Goal: Navigation & Orientation: Find specific page/section

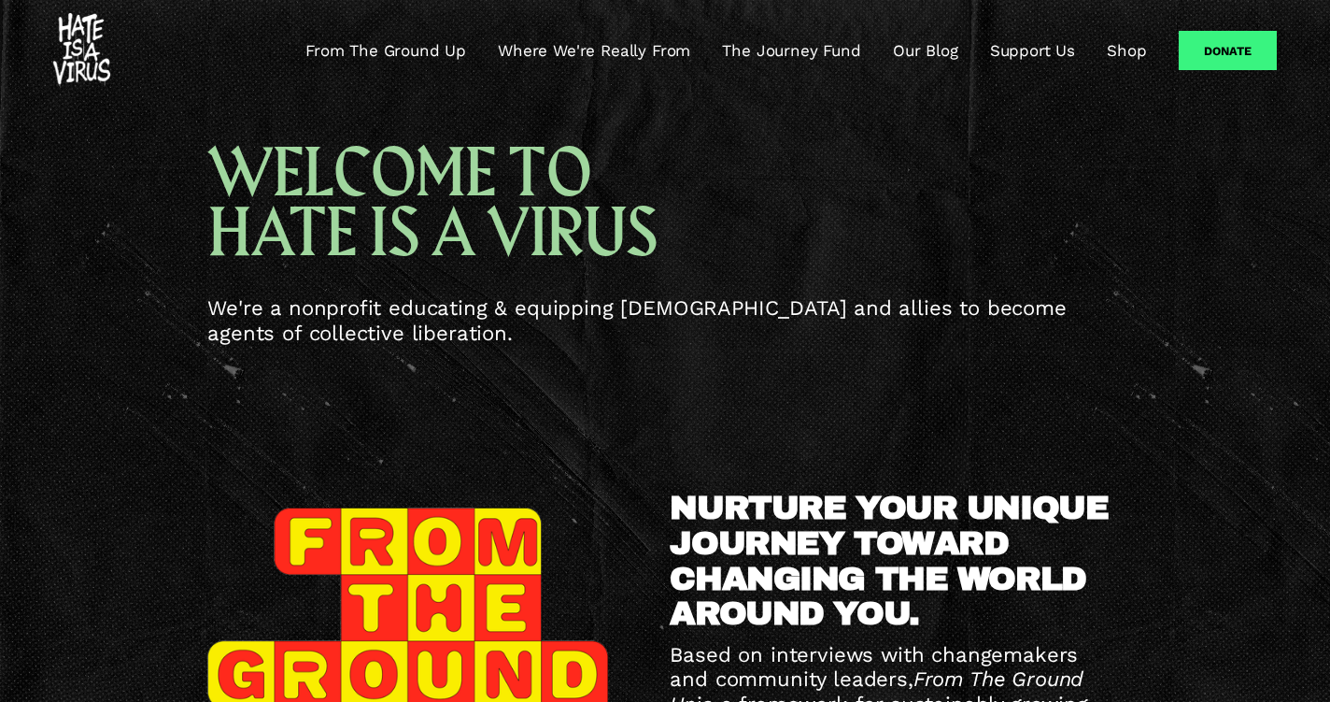
click at [630, 57] on link "Where We're Really From" at bounding box center [594, 50] width 192 height 22
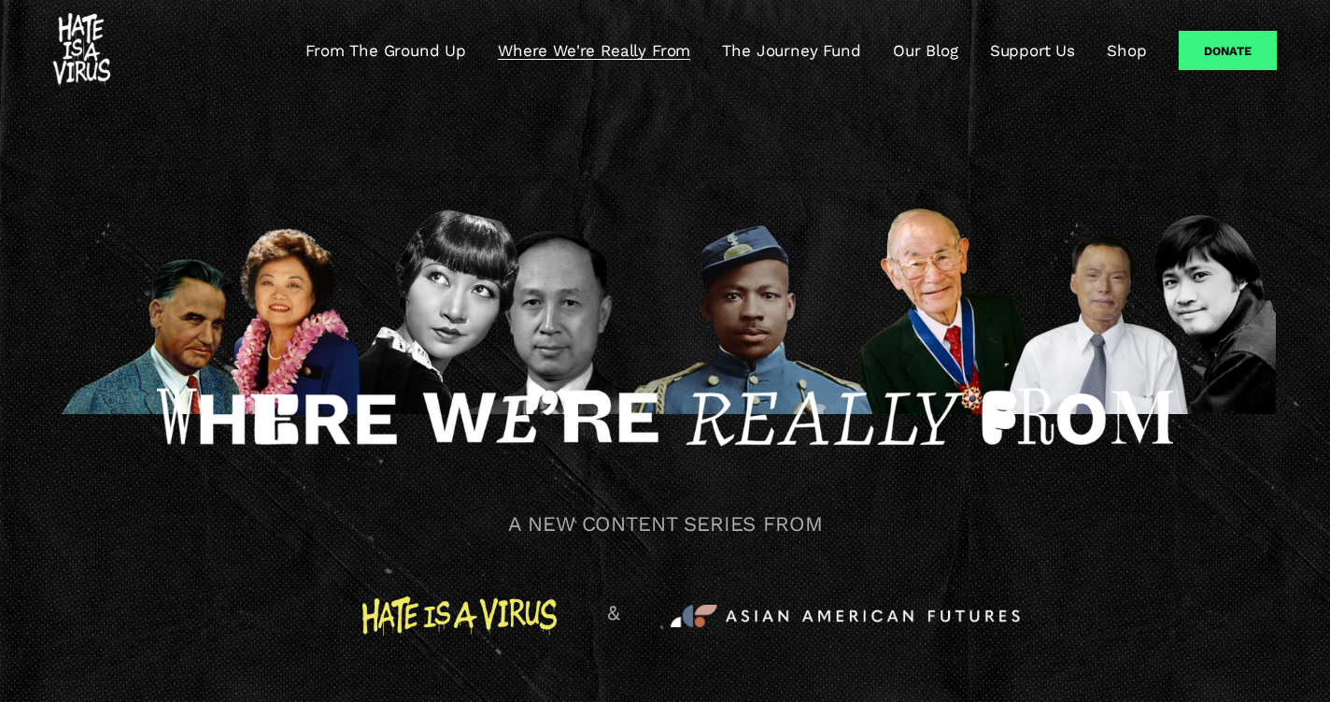
click at [765, 60] on link "The Journey Fund" at bounding box center [791, 50] width 138 height 22
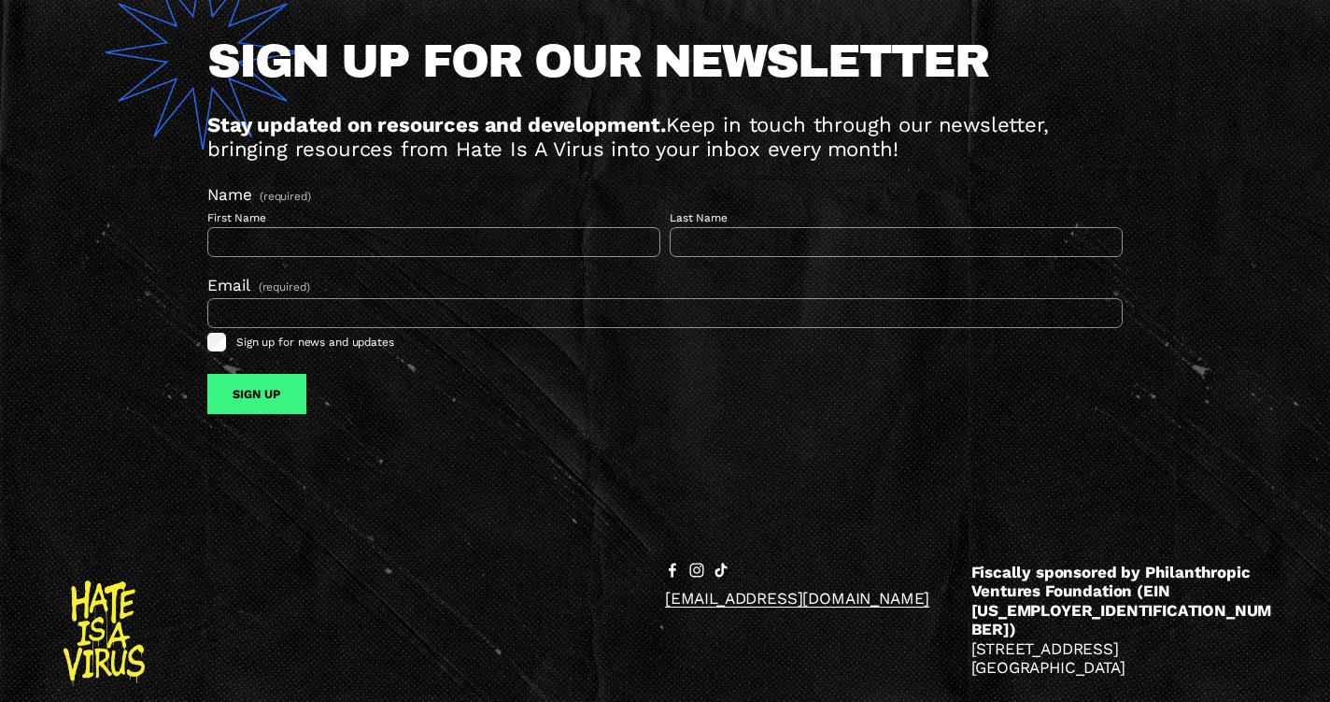
scroll to position [1600, 0]
